Goal: Check status: Check status

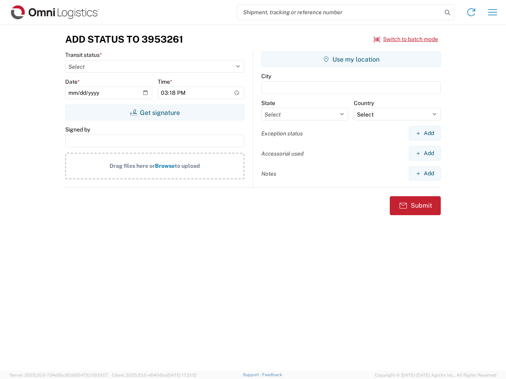
click at [339, 12] on input "search" at bounding box center [339, 12] width 205 height 15
click at [447, 13] on icon at bounding box center [447, 12] width 11 height 11
click at [471, 12] on icon at bounding box center [471, 12] width 13 height 13
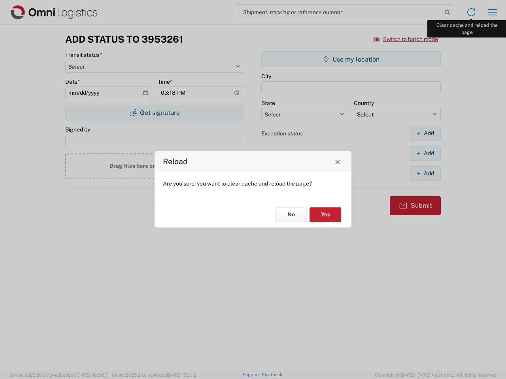
click at [492, 12] on div "Reload Are you sure, you want to clear cache and reload the page? No Yes" at bounding box center [253, 189] width 506 height 379
click at [406, 39] on div "Reload Are you sure, you want to clear cache and reload the page? No Yes" at bounding box center [253, 189] width 506 height 379
click at [154, 113] on div "Reload Are you sure, you want to clear cache and reload the page? No Yes" at bounding box center [253, 189] width 506 height 379
click at [351, 59] on div "Reload Are you sure, you want to clear cache and reload the page? No Yes" at bounding box center [253, 189] width 506 height 379
click at [424, 133] on div "Reload Are you sure, you want to clear cache and reload the page? No Yes" at bounding box center [253, 189] width 506 height 379
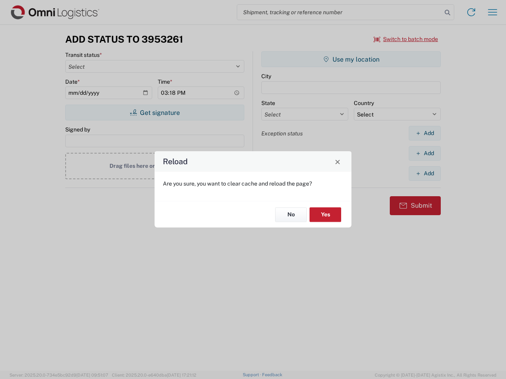
click at [424, 153] on div "Reload Are you sure, you want to clear cache and reload the page? No Yes" at bounding box center [253, 189] width 506 height 379
click at [424, 173] on div "Reload Are you sure, you want to clear cache and reload the page? No Yes" at bounding box center [253, 189] width 506 height 379
